Goal: Find specific page/section: Find specific page/section

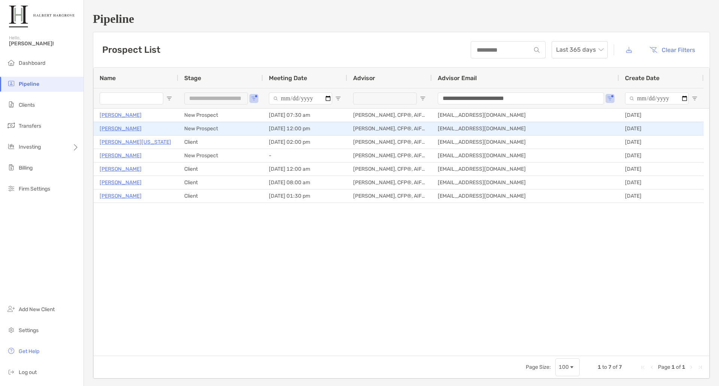
click at [119, 127] on p "[PERSON_NAME]" at bounding box center [121, 128] width 42 height 9
